Goal: Navigation & Orientation: Understand site structure

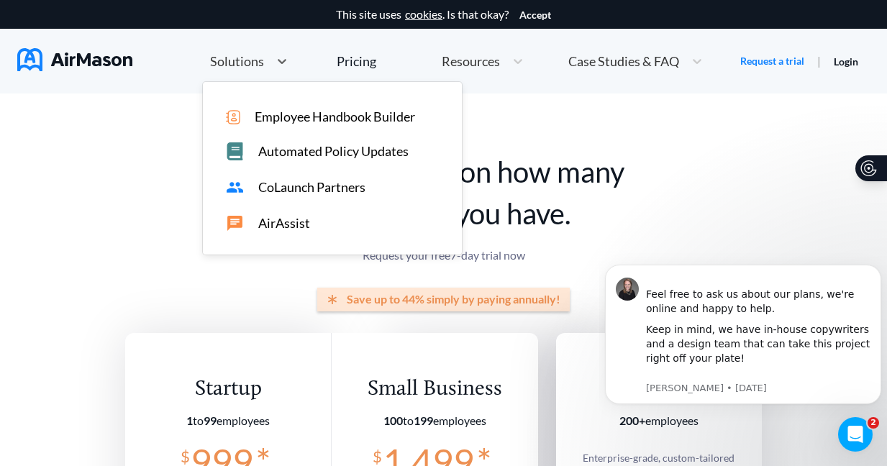
click at [245, 69] on div "Solutions" at bounding box center [236, 62] width 66 height 18
click at [315, 193] on span "CoLaunch Partners" at bounding box center [311, 187] width 107 height 15
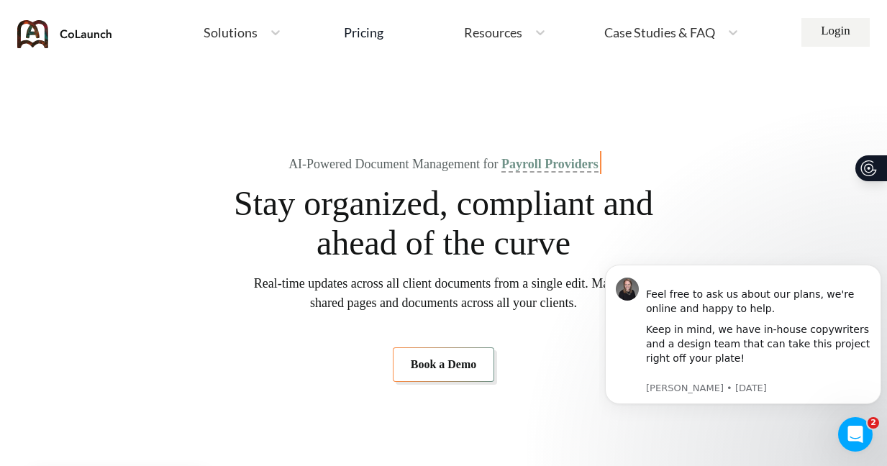
click at [236, 40] on div "Solutions" at bounding box center [229, 33] width 66 height 18
click at [721, 157] on section "AI-Powered Document Management for HRIS & HCMs Stay organized, compliant and ah…" at bounding box center [443, 269] width 811 height 317
click at [699, 31] on span "Case Studies & FAQ" at bounding box center [659, 32] width 111 height 13
click at [681, 123] on span "FAQ" at bounding box center [670, 122] width 25 height 15
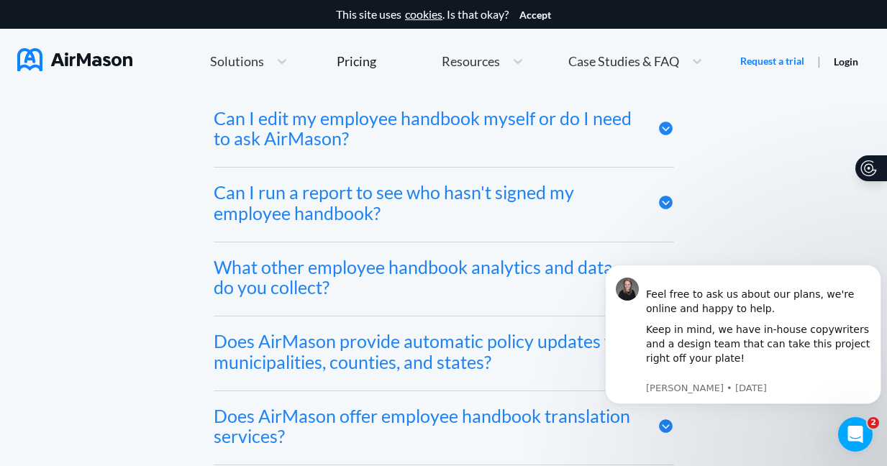
scroll to position [7263, 6]
click at [665, 145] on div at bounding box center [665, 129] width 17 height 42
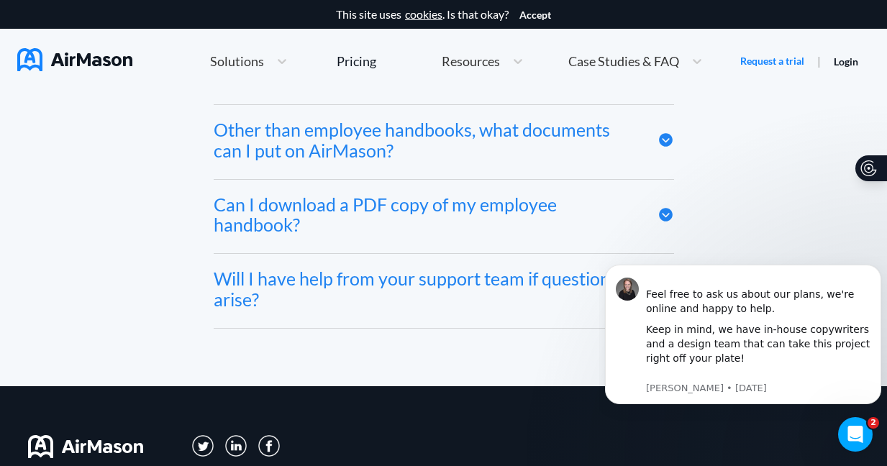
scroll to position [7681, 6]
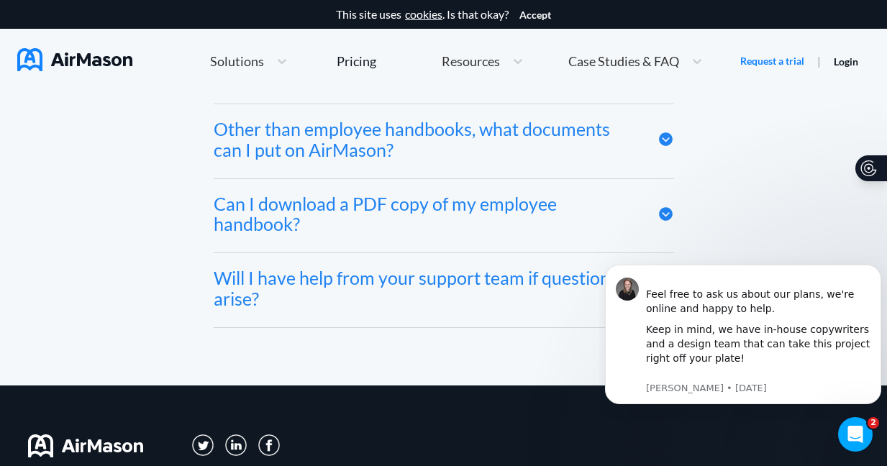
click at [661, 155] on div at bounding box center [665, 140] width 17 height 42
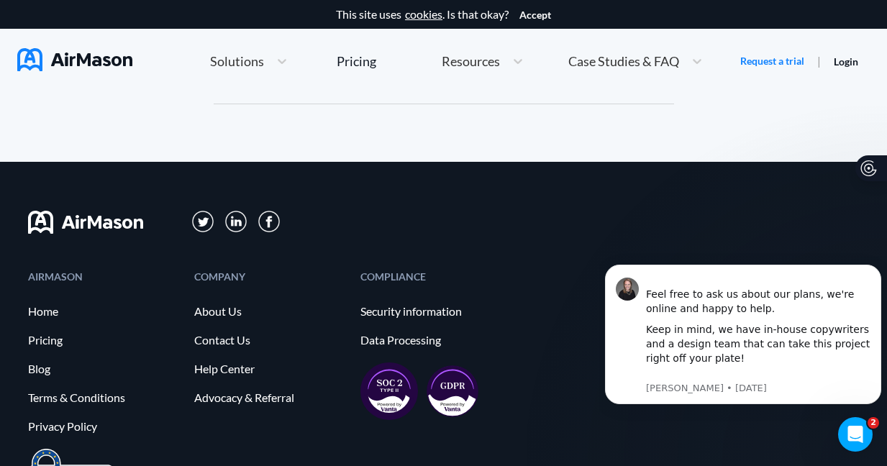
scroll to position [7983, 6]
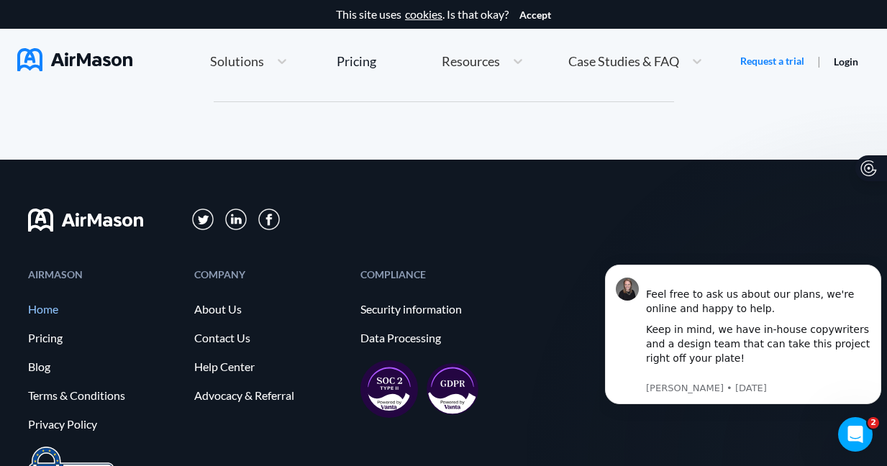
click at [53, 316] on link "Home" at bounding box center [104, 309] width 152 height 13
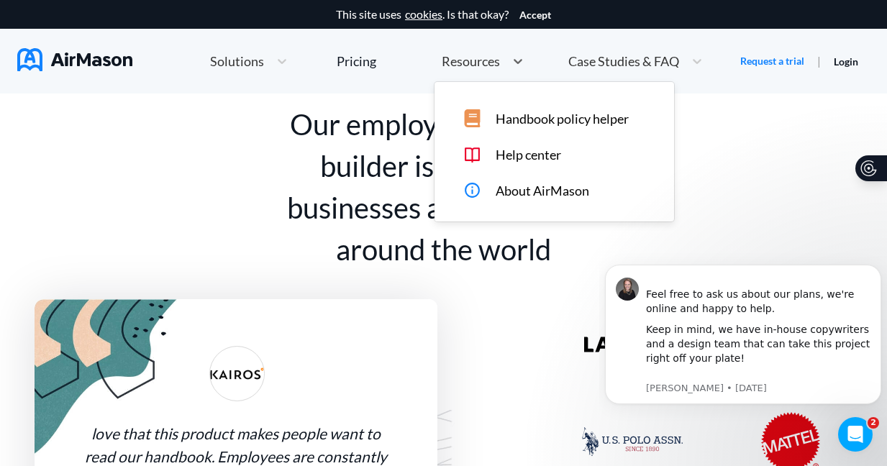
scroll to position [554, 0]
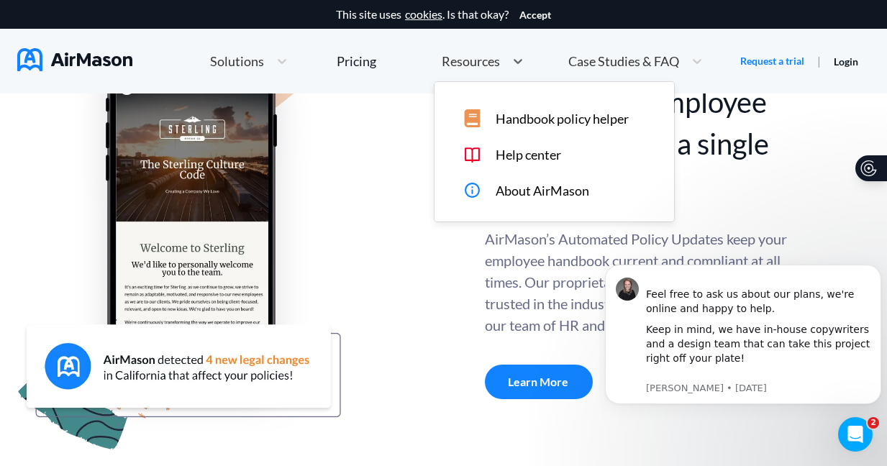
click at [474, 59] on span "Resources" at bounding box center [471, 61] width 58 height 13
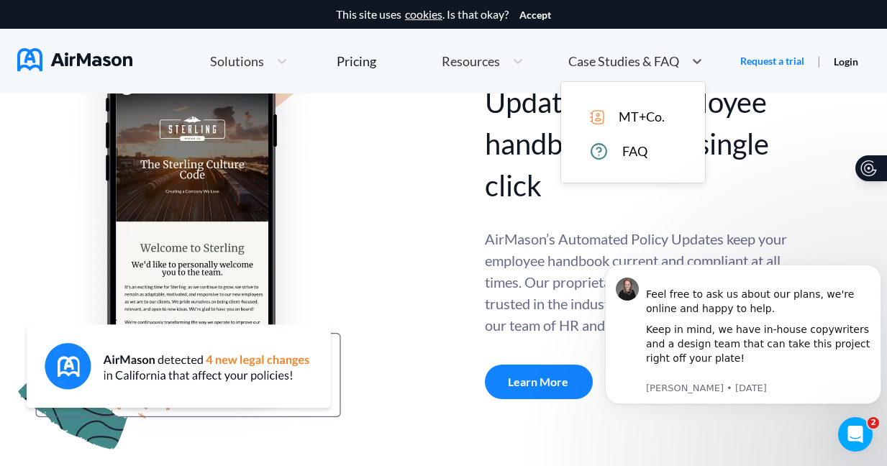
scroll to position [117, 0]
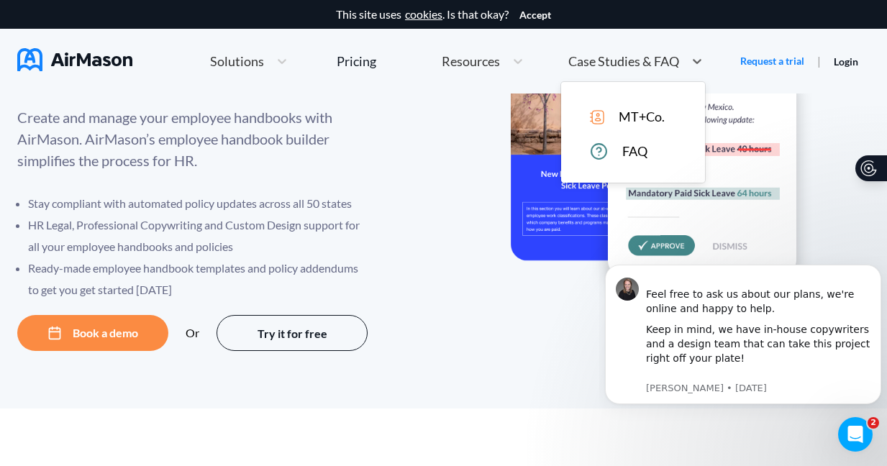
click at [615, 53] on div "Case Studies & FAQ" at bounding box center [622, 62] width 123 height 18
